Goal: Find specific page/section: Find specific page/section

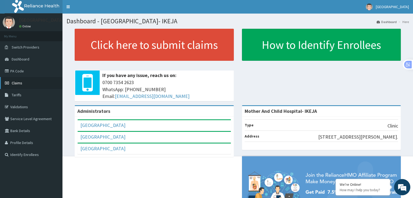
click at [15, 82] on span "Claims" at bounding box center [17, 83] width 11 height 5
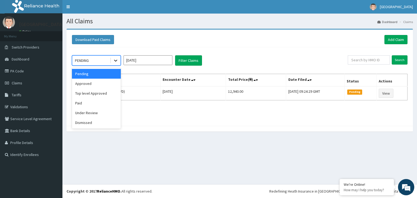
click at [115, 59] on icon at bounding box center [115, 60] width 5 height 5
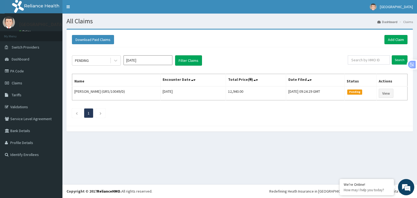
click at [215, 20] on h1 "All Claims" at bounding box center [240, 21] width 347 height 7
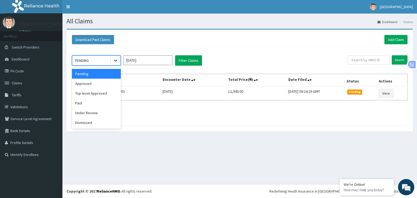
click at [115, 59] on icon at bounding box center [115, 60] width 5 height 5
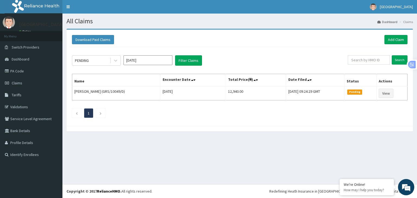
click at [168, 35] on div "Download Paid Claims Add Claim" at bounding box center [239, 39] width 341 height 15
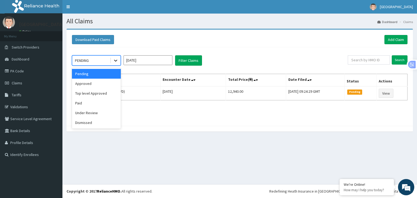
click at [115, 63] on div at bounding box center [116, 61] width 10 height 10
click at [82, 83] on div "Approved" at bounding box center [96, 84] width 49 height 10
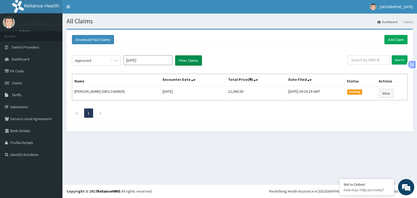
click at [188, 61] on button "Filter Claims" at bounding box center [188, 60] width 27 height 10
